Goal: Obtain resource: Download file/media

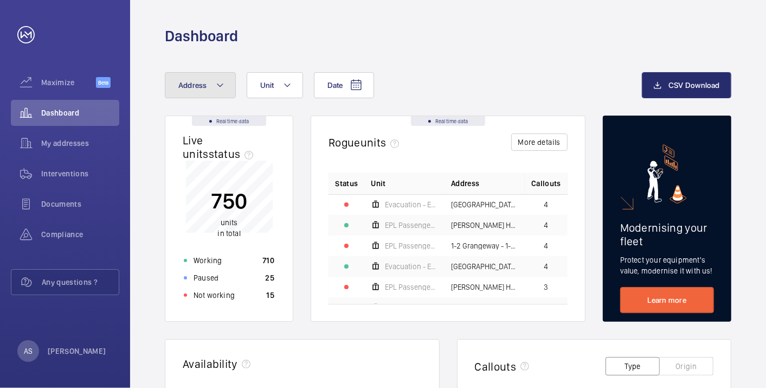
click at [208, 93] on button "Address" at bounding box center [200, 85] width 71 height 26
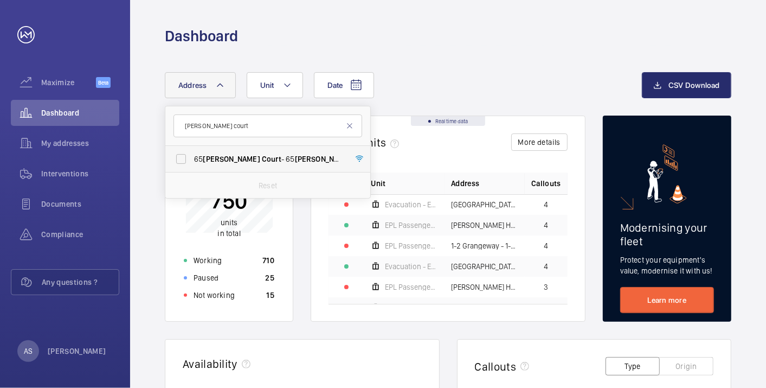
type input "winton court"
click at [353, 159] on span "Court" at bounding box center [363, 158] width 20 height 9
click at [192, 159] on input "65 Winton Court - 65 Winton Court , LONDON N1 9AN" at bounding box center [181, 159] width 22 height 22
checkbox input "true"
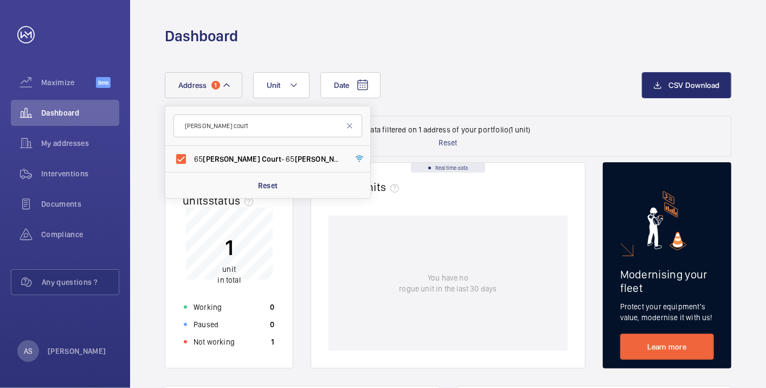
click at [549, 86] on div "Date Address 1 winton court 65 Winton Court - 65 Winton Court , LONDON N1 9AN R…" at bounding box center [403, 85] width 477 height 26
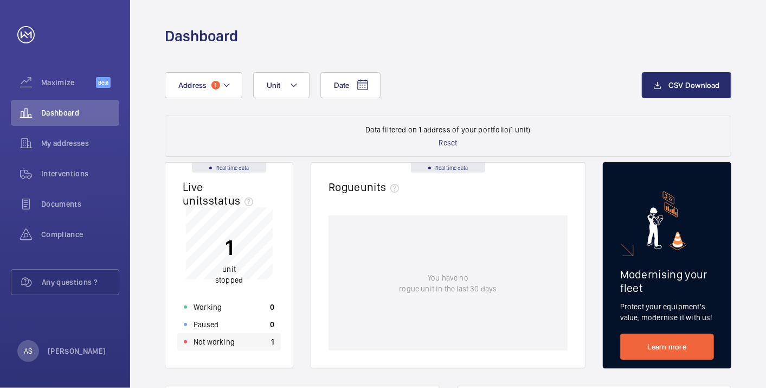
click at [204, 342] on p "Not working" at bounding box center [214, 341] width 41 height 11
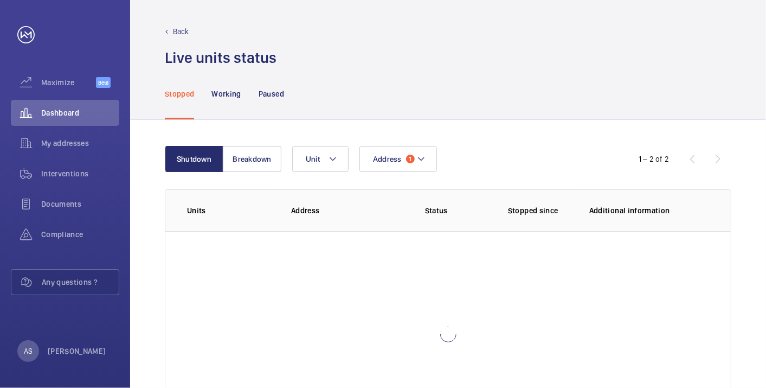
scroll to position [60, 0]
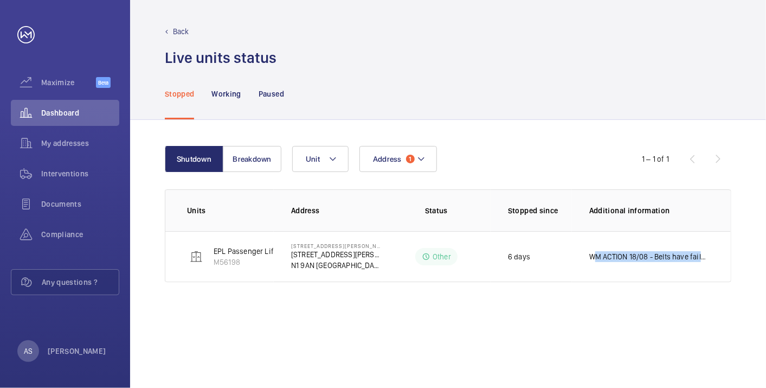
drag, startPoint x: 586, startPoint y: 254, endPoint x: 756, endPoint y: 273, distance: 170.7
click at [756, 273] on div "Shutdown Breakdown Address 1 Unit 1 – 1 of 1 Units Address Status Stopped since…" at bounding box center [448, 254] width 636 height 268
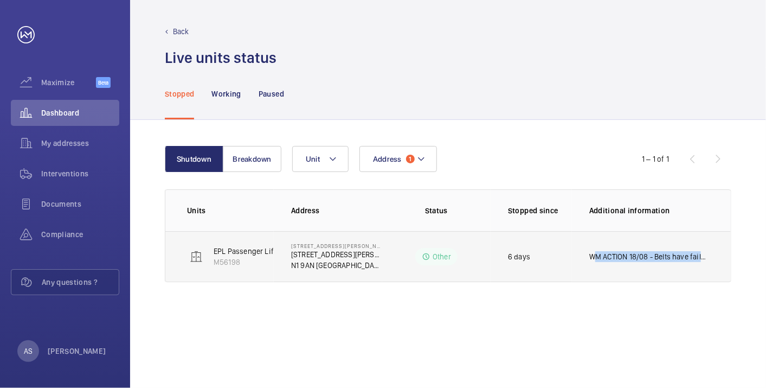
drag, startPoint x: 756, startPoint y: 273, endPoint x: 695, endPoint y: 259, distance: 62.4
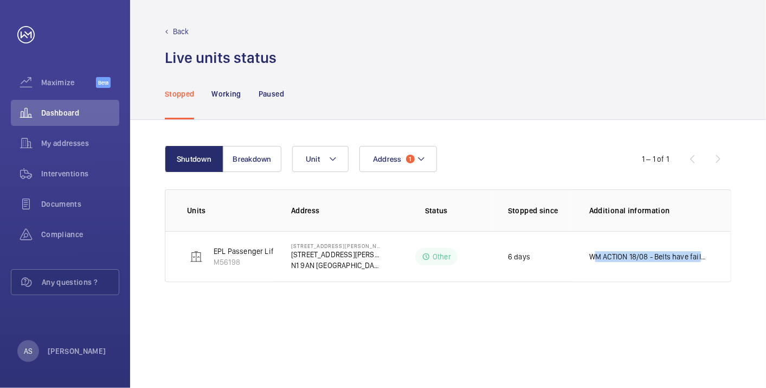
click at [697, 259] on p "WM ACTION 18/08 - Belts have failed again, long term solution to be looked at d…" at bounding box center [649, 256] width 120 height 11
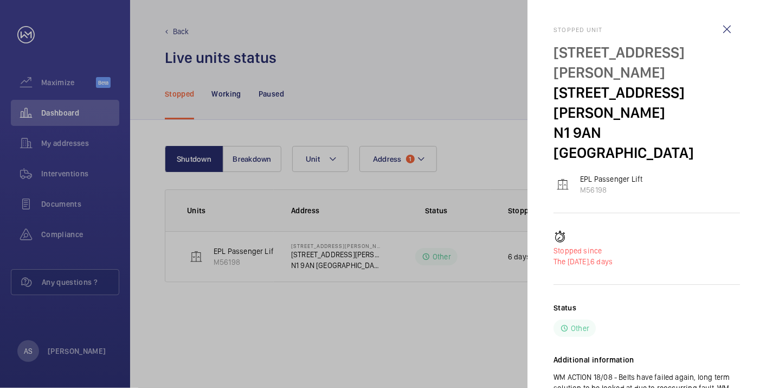
click at [443, 307] on div at bounding box center [383, 194] width 766 height 388
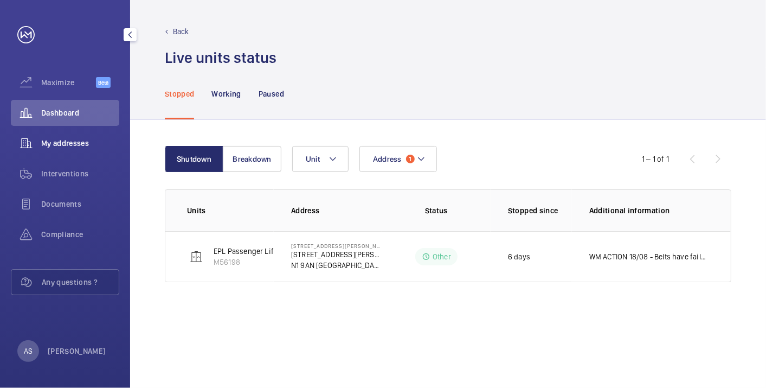
drag, startPoint x: 49, startPoint y: 116, endPoint x: 79, endPoint y: 133, distance: 34.2
click at [50, 116] on span "Dashboard" at bounding box center [80, 112] width 78 height 11
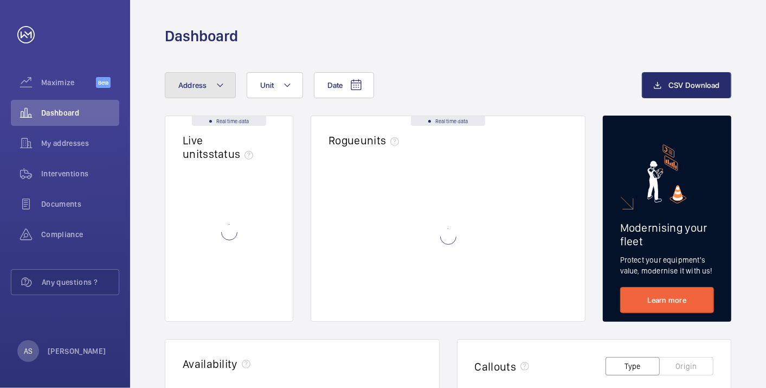
click at [203, 76] on button "Address" at bounding box center [200, 85] width 71 height 26
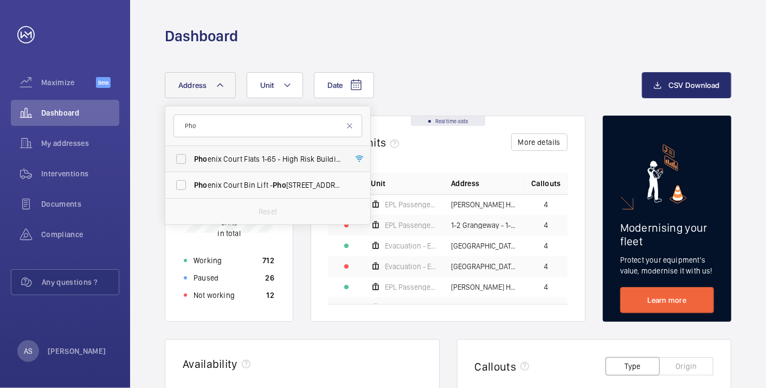
type input "Pho"
click at [246, 158] on span "Pho enix Court Flats 1-65 - High Risk Building - Pho enix Court Flats 1-65, LON…" at bounding box center [268, 158] width 149 height 11
click at [192, 158] on input "Pho enix Court Flats 1-65 - High Risk Building - Pho enix Court Flats 1-65, LON…" at bounding box center [181, 159] width 22 height 22
checkbox input "true"
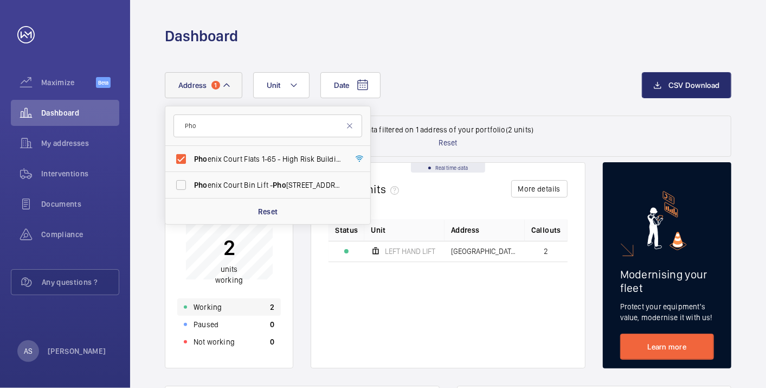
click at [225, 307] on div "Working 2" at bounding box center [229, 306] width 104 height 17
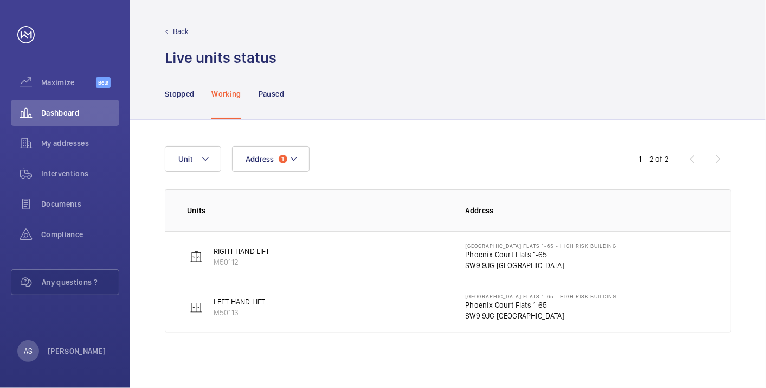
click at [488, 260] on p "SW9 9JG LONDON" at bounding box center [541, 265] width 151 height 11
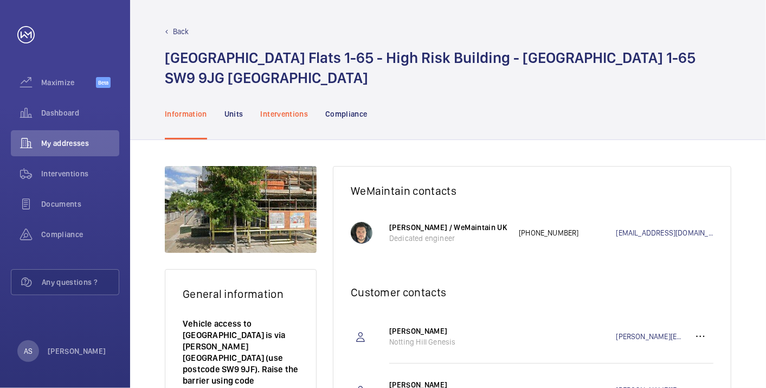
click at [275, 117] on p "Interventions" at bounding box center [285, 113] width 48 height 11
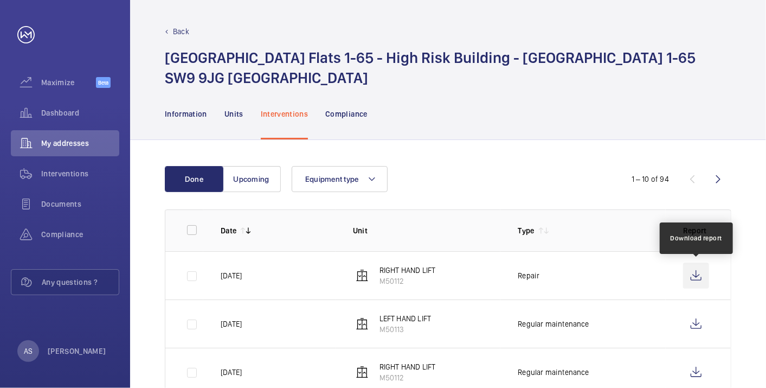
click at [695, 274] on wm-front-icon-button at bounding box center [696, 275] width 26 height 26
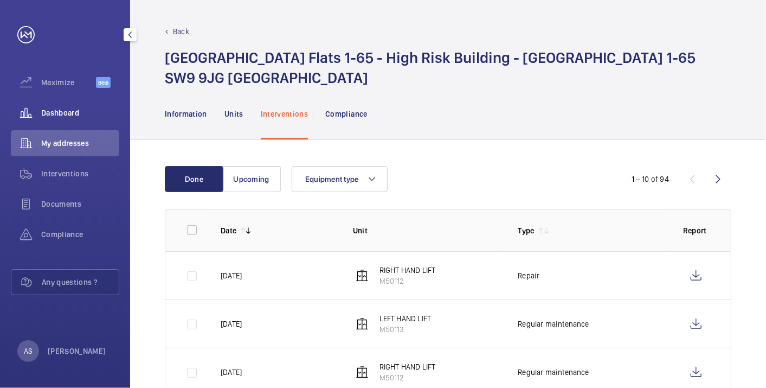
click at [38, 109] on wm-front-icon-button at bounding box center [26, 113] width 30 height 26
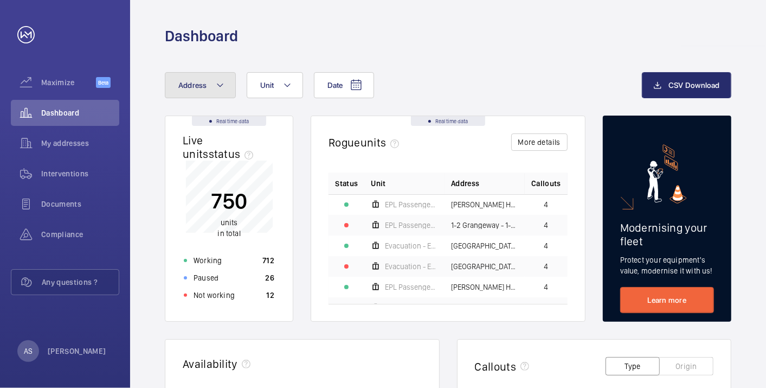
click at [219, 81] on mat-icon at bounding box center [220, 85] width 9 height 13
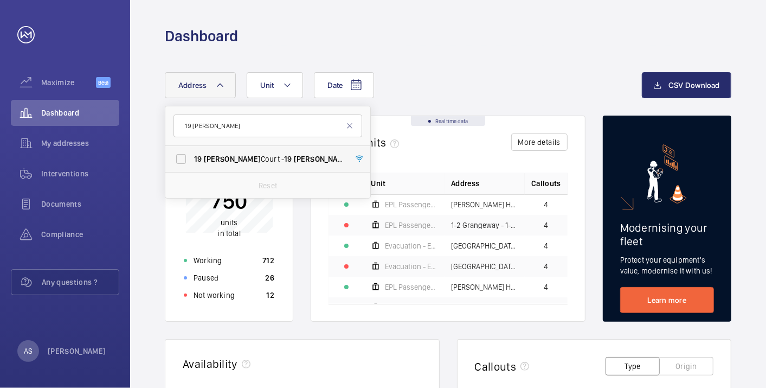
type input "19 jacobs"
click at [289, 160] on span "19 Jacobs Court - 19 Jacobs Court, LONDON E1 1AE" at bounding box center [268, 158] width 149 height 11
click at [192, 160] on input "19 Jacobs Court - 19 Jacobs Court, LONDON E1 1AE" at bounding box center [181, 159] width 22 height 22
checkbox input "true"
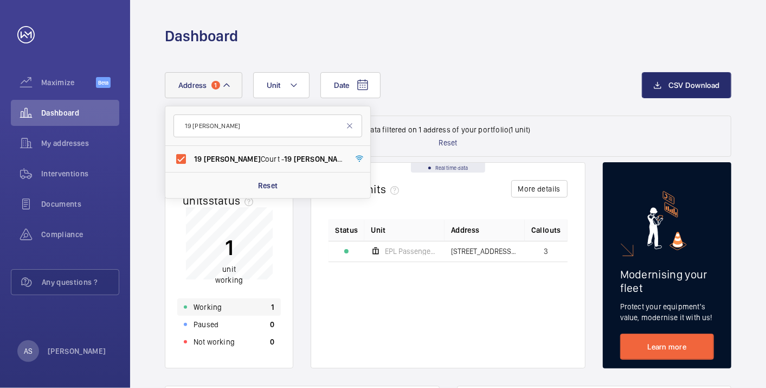
click at [244, 301] on div "Working 1" at bounding box center [229, 306] width 104 height 17
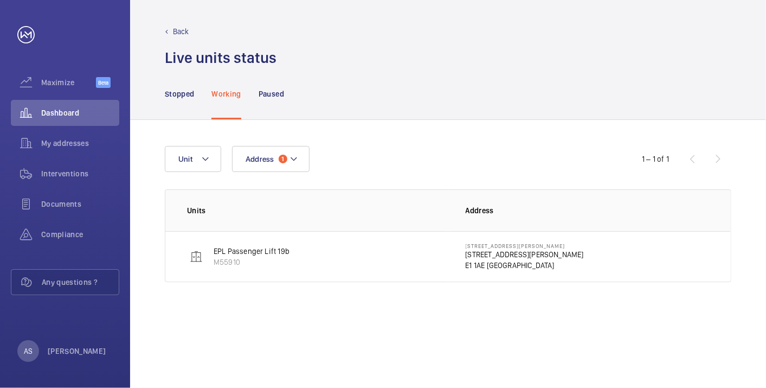
click at [476, 254] on p "19 Jacobs Court" at bounding box center [525, 254] width 118 height 11
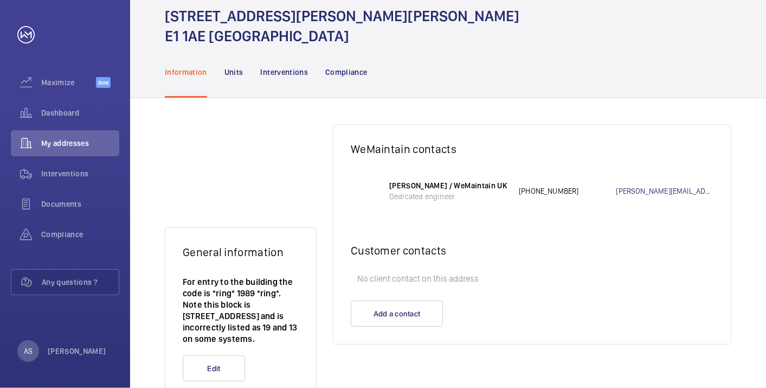
scroll to position [79, 0]
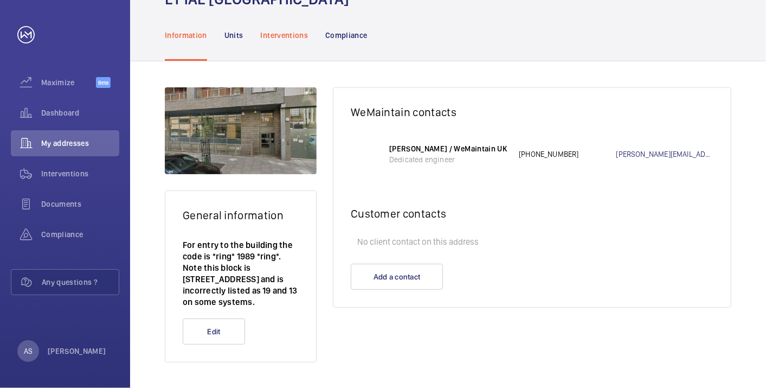
click at [292, 49] on div "Interventions" at bounding box center [285, 34] width 48 height 51
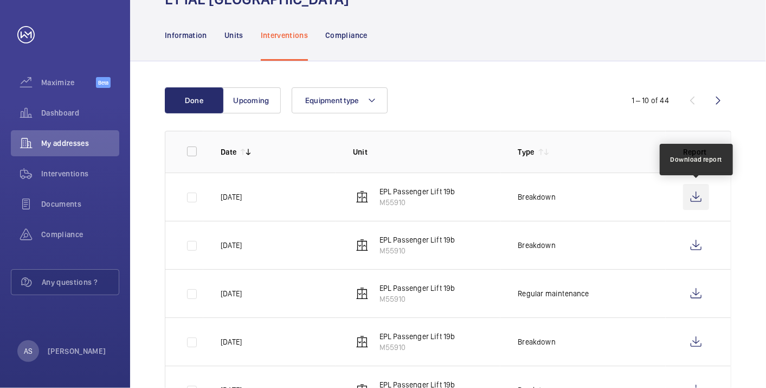
click at [700, 194] on wm-front-icon-button at bounding box center [696, 197] width 26 height 26
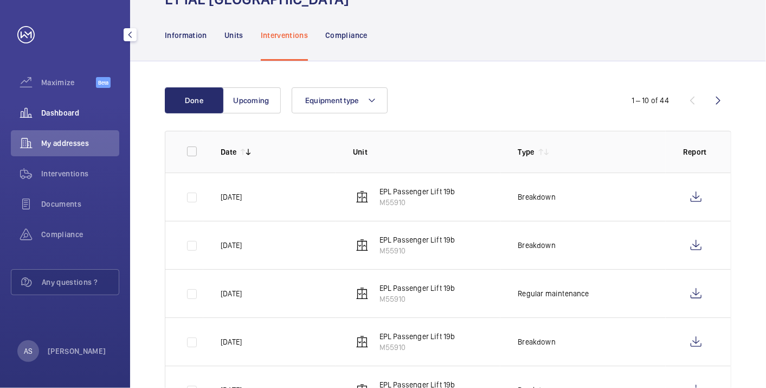
click at [61, 106] on div "Dashboard" at bounding box center [65, 113] width 108 height 26
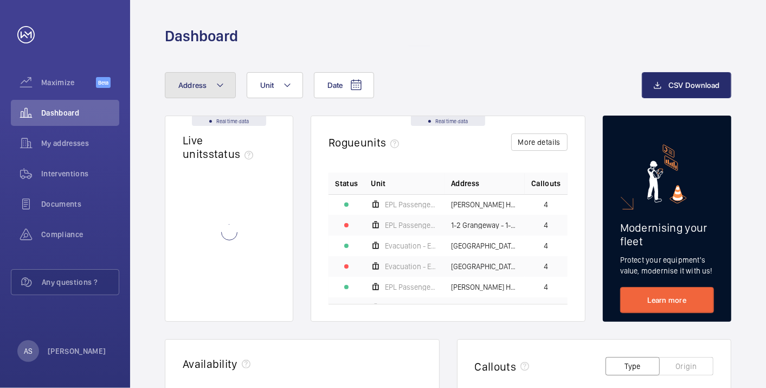
click at [210, 86] on button "Address" at bounding box center [200, 85] width 71 height 26
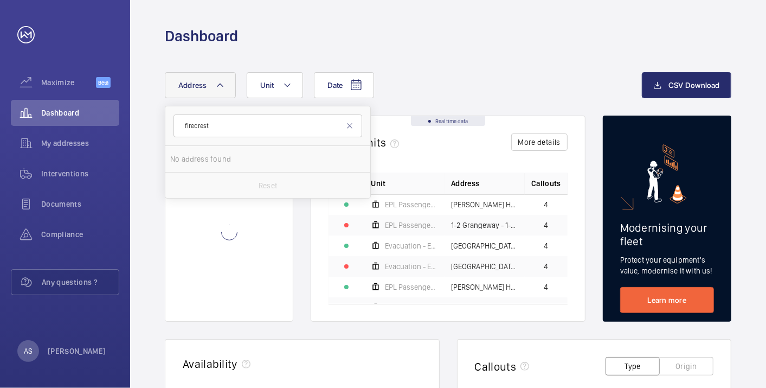
type input "firecrest"
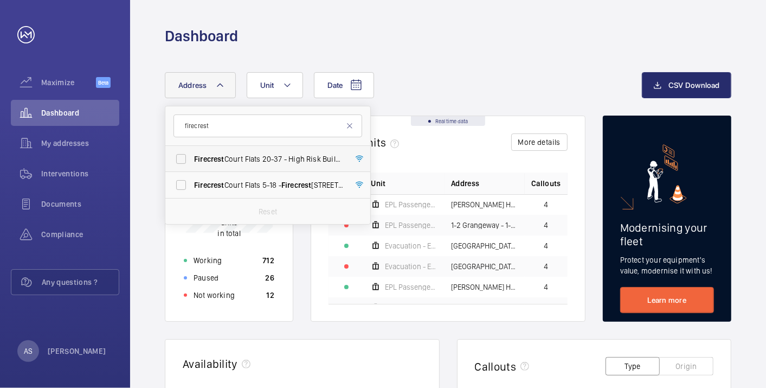
click at [256, 165] on label "Firecrest Court Flats 20-37 - High Risk Building - Firecrest Court Flats 20-37,…" at bounding box center [259, 159] width 189 height 26
click at [192, 165] on input "Firecrest Court Flats 20-37 - High Risk Building - Firecrest Court Flats 20-37,…" at bounding box center [181, 159] width 22 height 22
checkbox input "true"
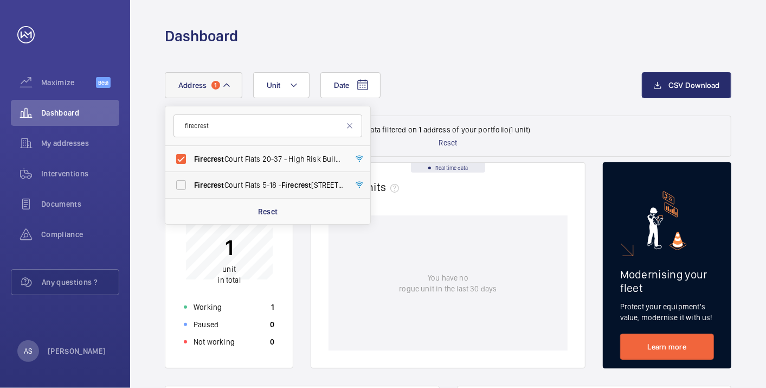
click at [267, 184] on span "Firecrest Court Flats 5-18 - Firecrest Court Flats 5-18, LONDON UB6 0FB" at bounding box center [268, 184] width 149 height 11
click at [192, 184] on input "Firecrest Court Flats 5-18 - Firecrest Court Flats 5-18, LONDON UB6 0FB" at bounding box center [181, 185] width 22 height 22
checkbox input "true"
click at [249, 300] on div "Working 2" at bounding box center [229, 306] width 104 height 17
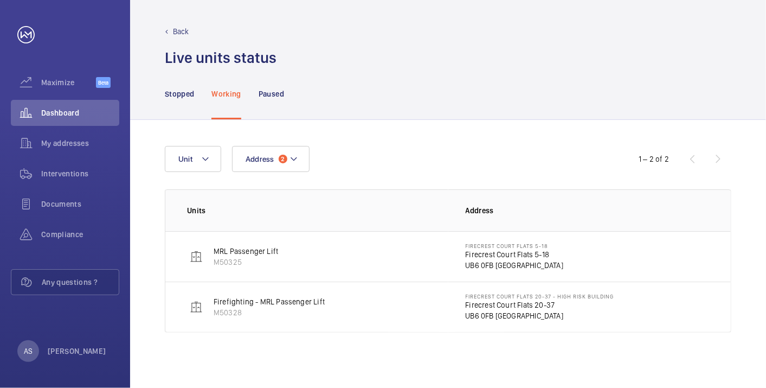
click at [501, 249] on p "Firecrest Court Flats 5-18" at bounding box center [515, 254] width 98 height 11
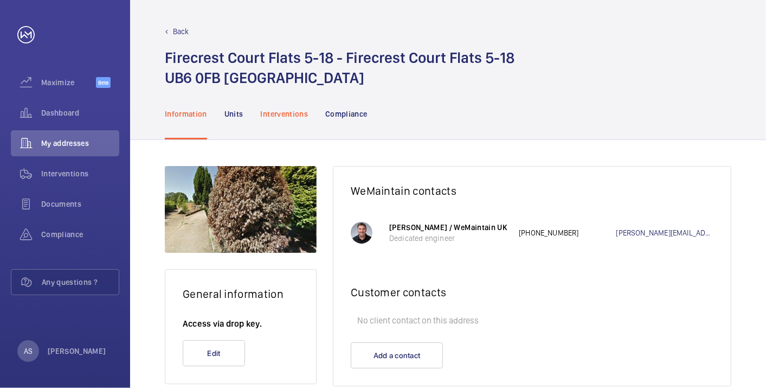
click at [291, 118] on p "Interventions" at bounding box center [285, 113] width 48 height 11
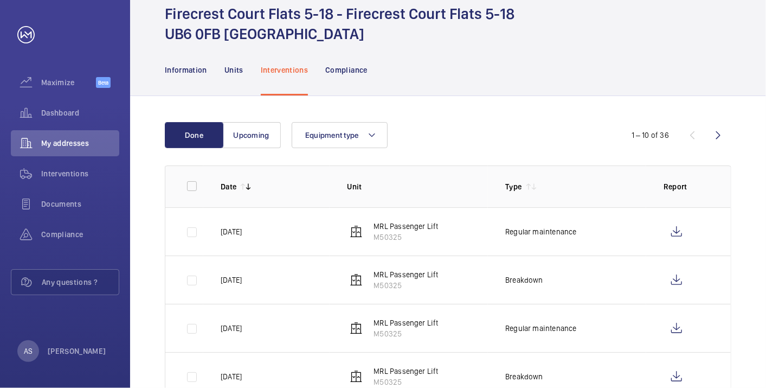
scroll to position [60, 0]
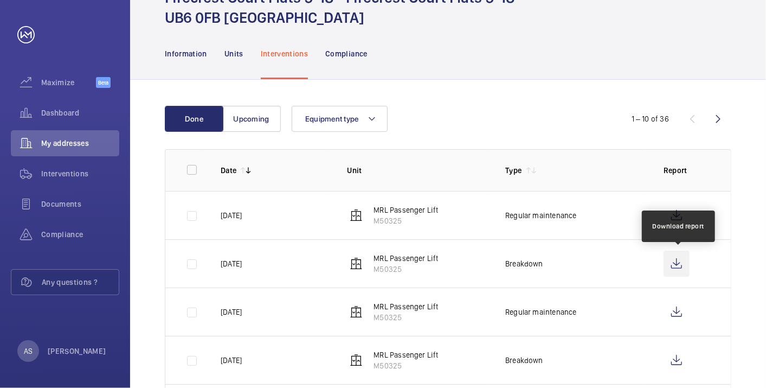
click at [667, 262] on wm-front-icon-button at bounding box center [676, 263] width 26 height 26
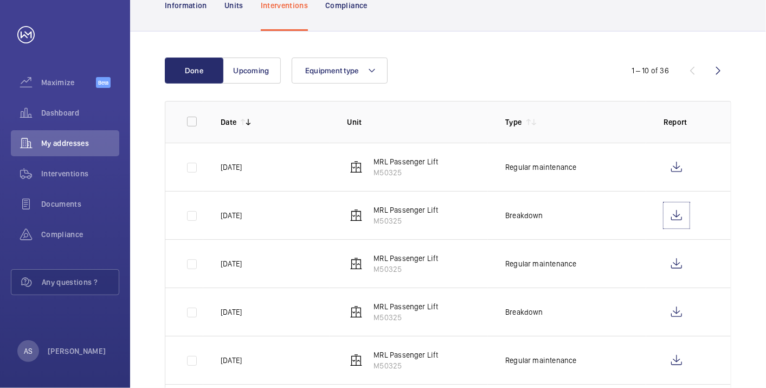
scroll to position [0, 0]
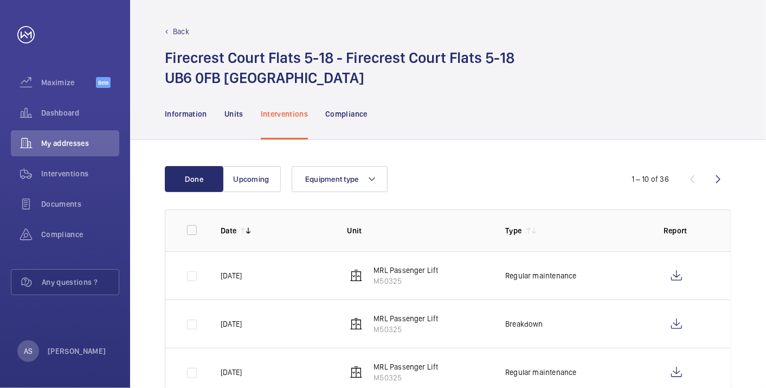
click at [186, 31] on p "Back" at bounding box center [181, 31] width 16 height 11
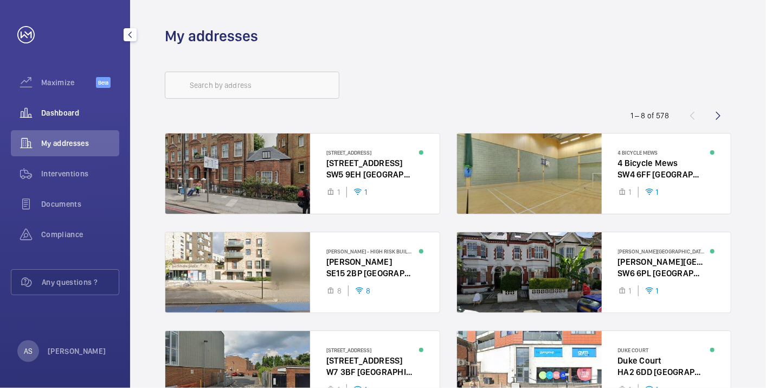
click at [61, 113] on span "Dashboard" at bounding box center [80, 112] width 78 height 11
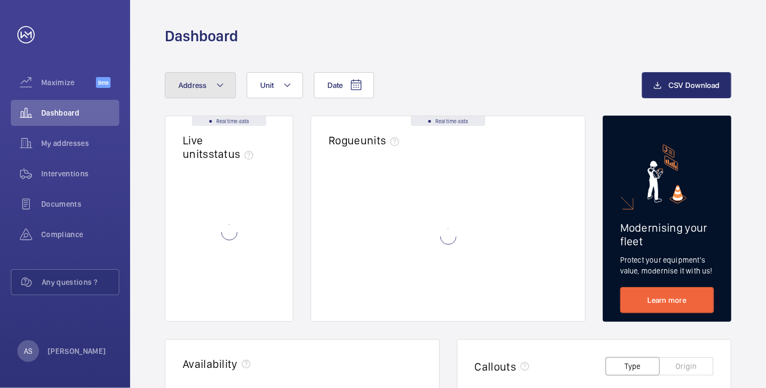
click at [202, 83] on span "Address" at bounding box center [192, 85] width 29 height 9
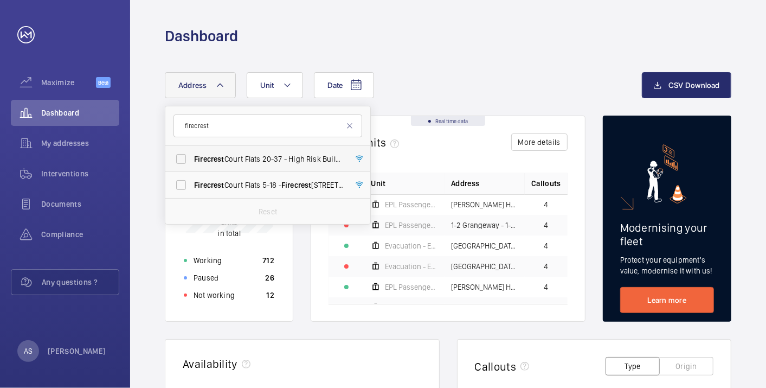
type input "firecrest"
click at [297, 153] on span "Firecrest Court Flats 20-37 - High Risk Building - Firecrest Court Flats 20-37,…" at bounding box center [268, 158] width 149 height 11
click at [192, 153] on input "Firecrest Court Flats 20-37 - High Risk Building - Firecrest Court Flats 20-37,…" at bounding box center [181, 159] width 22 height 22
checkbox input "true"
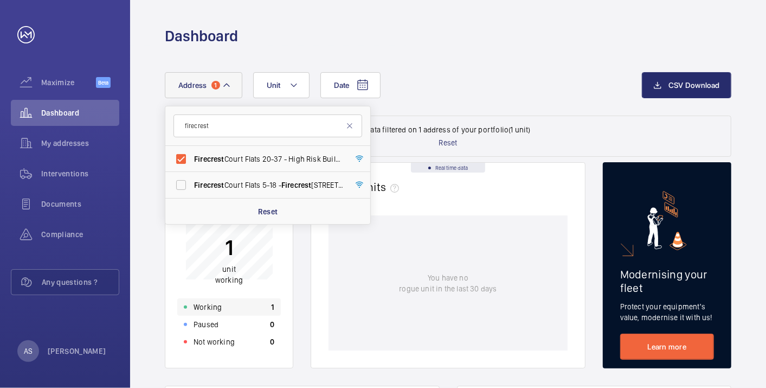
click at [243, 300] on div "Working 1" at bounding box center [229, 306] width 104 height 17
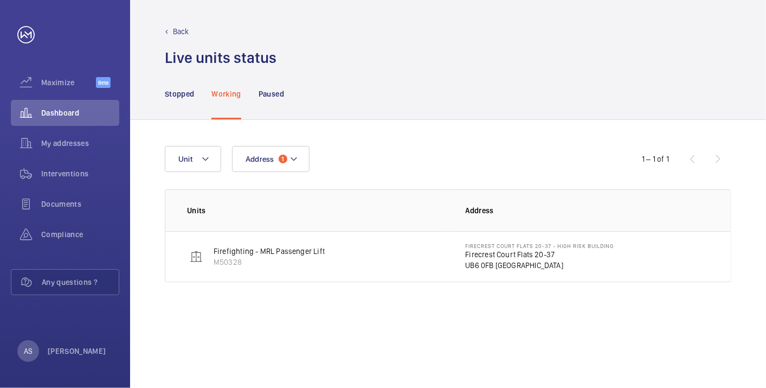
drag, startPoint x: 526, startPoint y: 264, endPoint x: 509, endPoint y: 257, distance: 18.2
click at [525, 263] on p "UB6 0FB LONDON" at bounding box center [540, 265] width 149 height 11
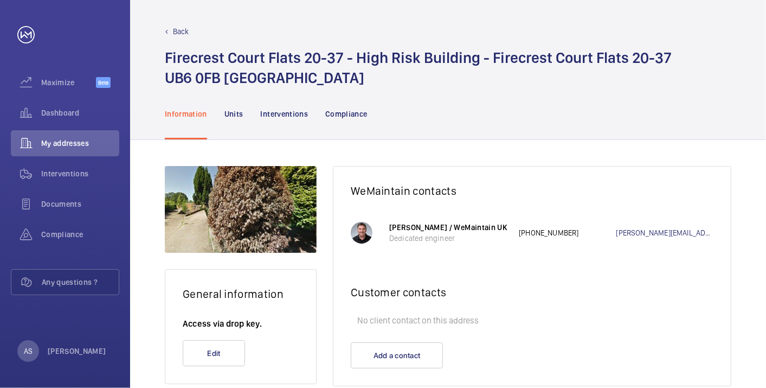
drag, startPoint x: 279, startPoint y: 123, endPoint x: 317, endPoint y: 145, distance: 44.7
click at [279, 125] on div "Interventions" at bounding box center [285, 113] width 48 height 51
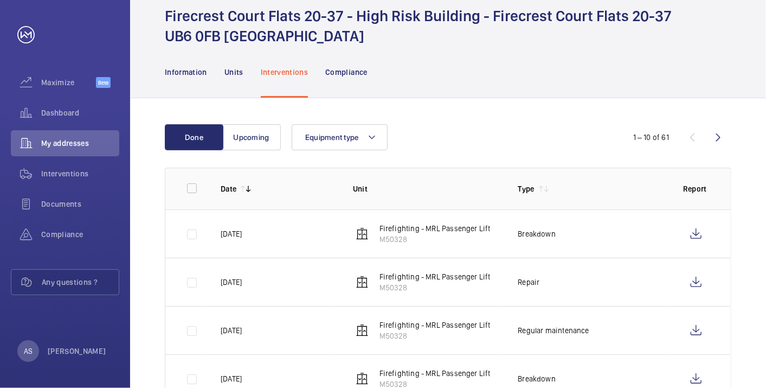
scroll to position [60, 0]
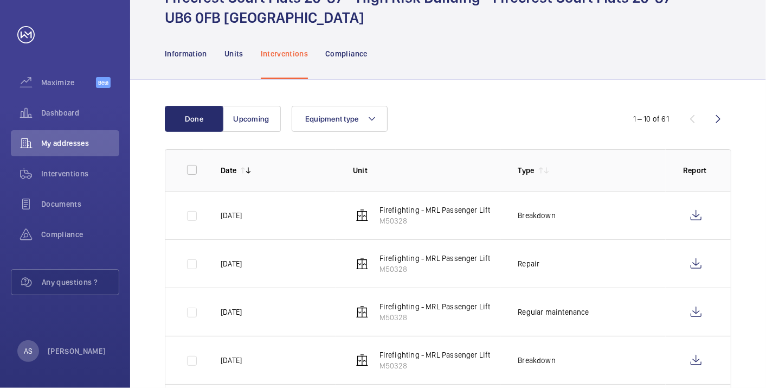
drag, startPoint x: 404, startPoint y: 247, endPoint x: 446, endPoint y: 250, distance: 41.3
click at [404, 247] on td "Firefighting - MRL Passenger Lift M50328" at bounding box center [418, 263] width 165 height 48
click at [692, 261] on wm-front-icon-button at bounding box center [696, 263] width 26 height 26
click at [686, 212] on wm-front-icon-button at bounding box center [696, 215] width 26 height 26
